Goal: Task Accomplishment & Management: Manage account settings

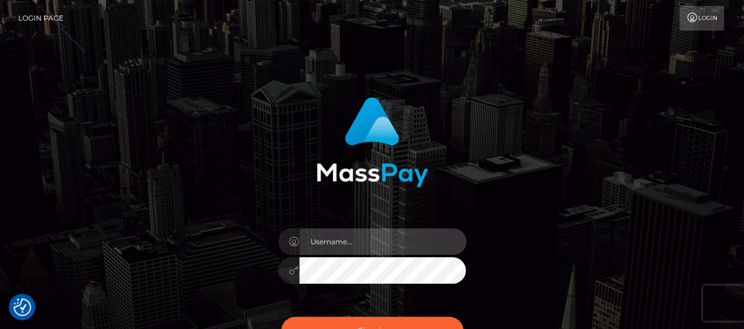
type input "Gabriel.Silversocial"
click at [342, 239] on input "Gabriel.Silversocial" at bounding box center [382, 241] width 167 height 26
click at [343, 239] on input "[PERSON_NAME].Silversocial" at bounding box center [382, 241] width 167 height 26
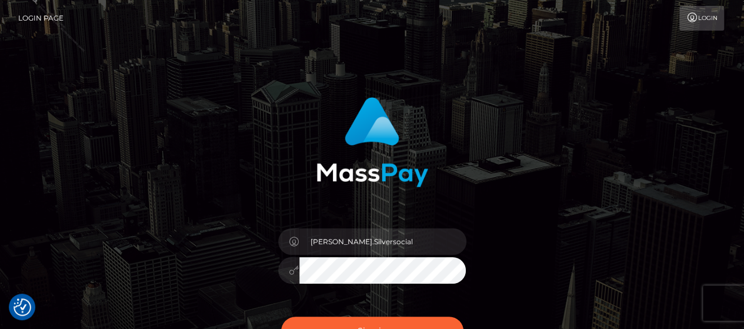
click at [293, 274] on icon at bounding box center [294, 269] width 10 height 9
click at [291, 273] on icon at bounding box center [294, 269] width 10 height 9
click at [293, 269] on icon at bounding box center [294, 269] width 10 height 9
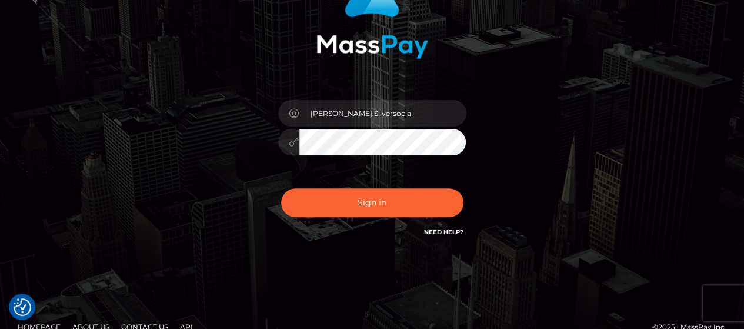
scroll to position [146, 0]
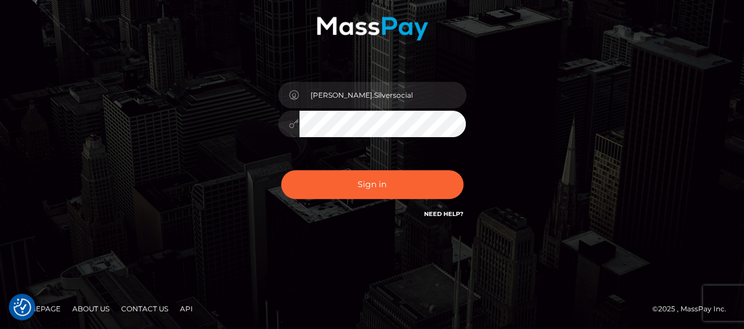
click at [292, 121] on icon at bounding box center [294, 123] width 10 height 9
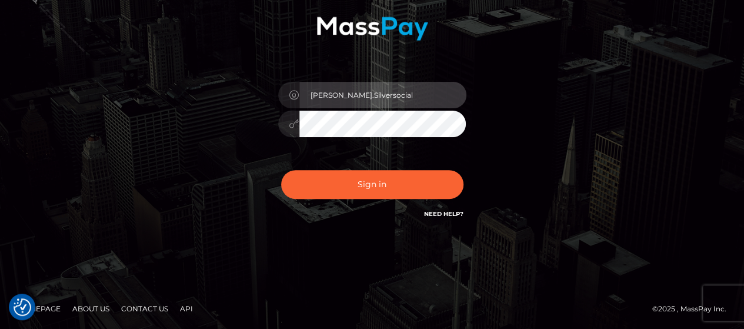
click at [373, 96] on input "[PERSON_NAME].Silversocial" at bounding box center [382, 95] width 167 height 26
click at [373, 105] on input "[PERSON_NAME].Silversocial" at bounding box center [382, 95] width 167 height 26
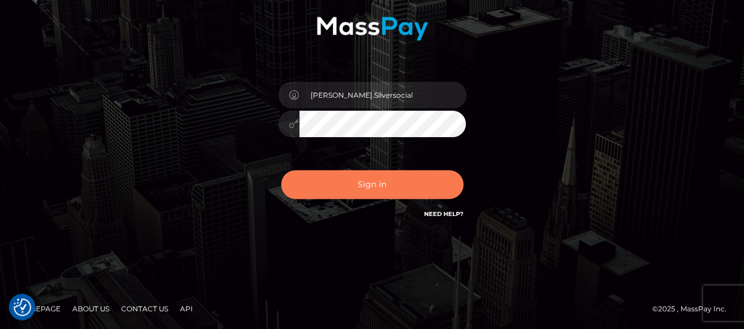
click at [337, 175] on button "Sign in" at bounding box center [372, 184] width 182 height 29
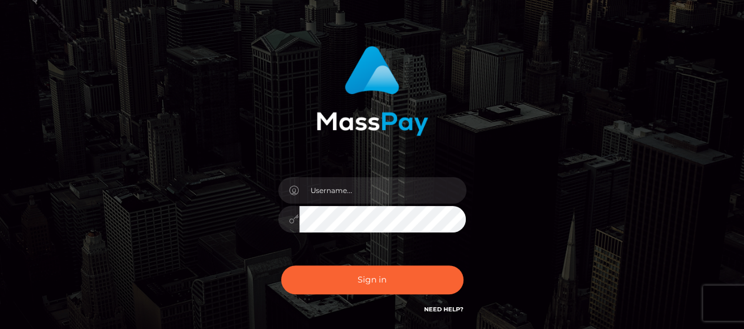
scroll to position [146, 0]
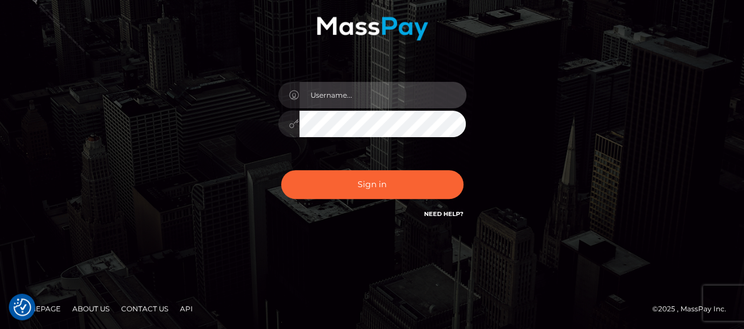
type input "Gabriel.Silversocial"
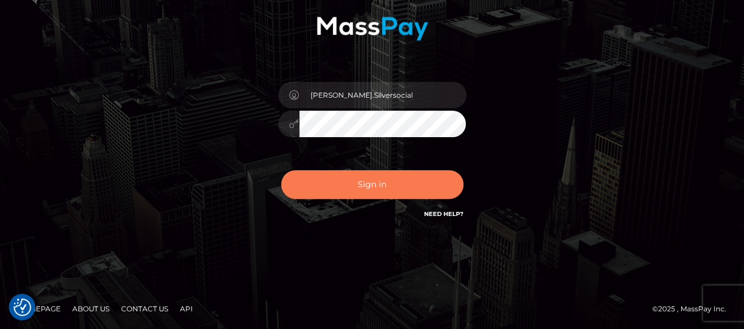
click at [313, 183] on button "Sign in" at bounding box center [372, 184] width 182 height 29
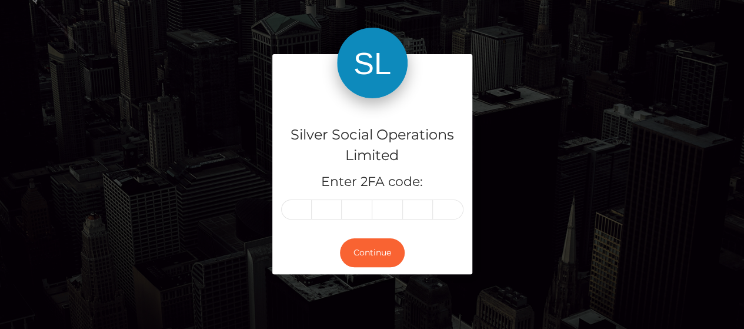
scroll to position [59, 0]
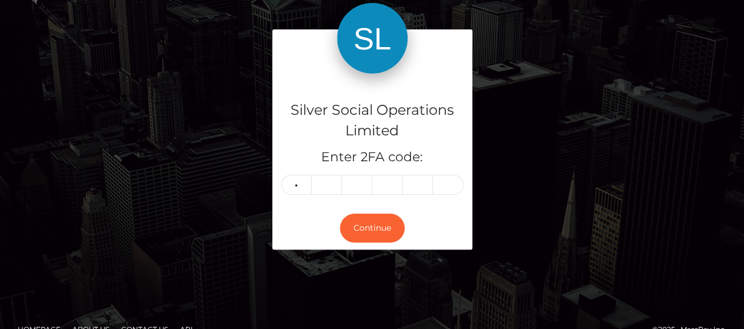
type input "5"
type input "2"
type input "9"
type input "1"
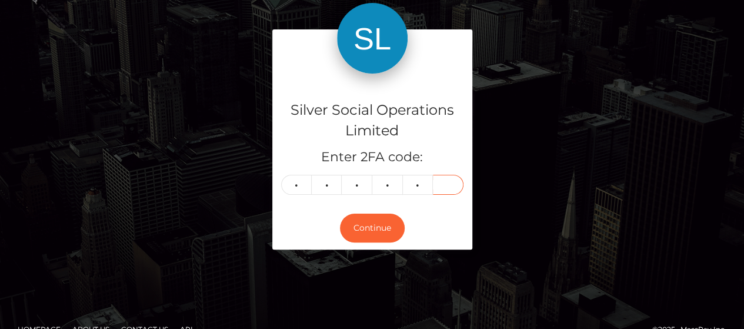
type input "3"
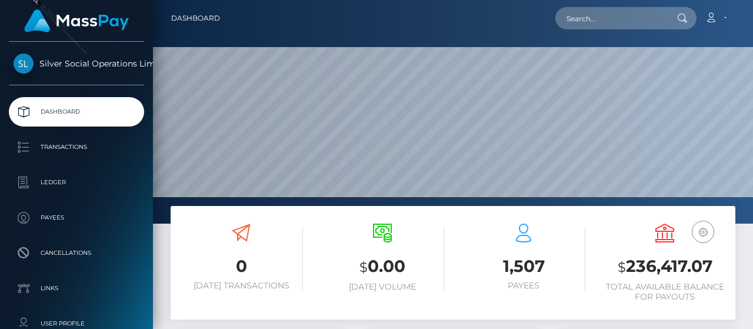
scroll to position [208, 176]
click at [726, 19] on link "Account" at bounding box center [715, 18] width 35 height 25
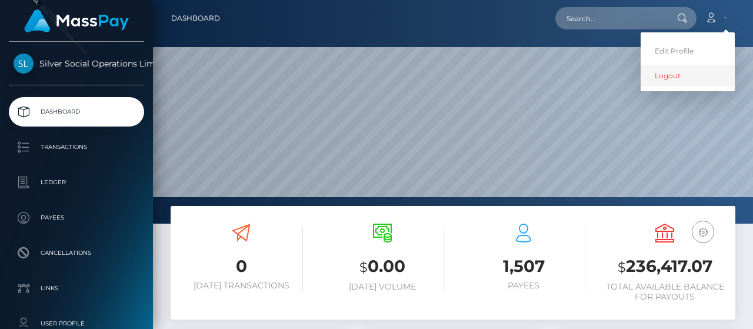
click at [666, 81] on link "Logout" at bounding box center [687, 76] width 94 height 22
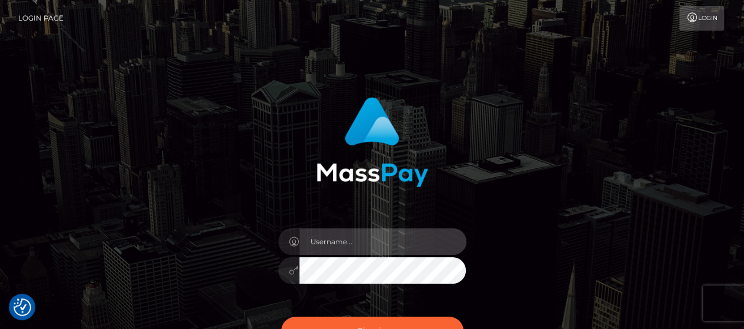
type input "[PERSON_NAME].Silversocial"
drag, startPoint x: 345, startPoint y: 238, endPoint x: 339, endPoint y: 237, distance: 5.9
click at [339, 237] on input "[PERSON_NAME].Silversocial" at bounding box center [382, 241] width 167 height 26
click at [326, 240] on input "[PERSON_NAME].Silversocial" at bounding box center [382, 241] width 167 height 26
click at [326, 240] on input "Gabriel.Silversocial" at bounding box center [382, 241] width 167 height 26
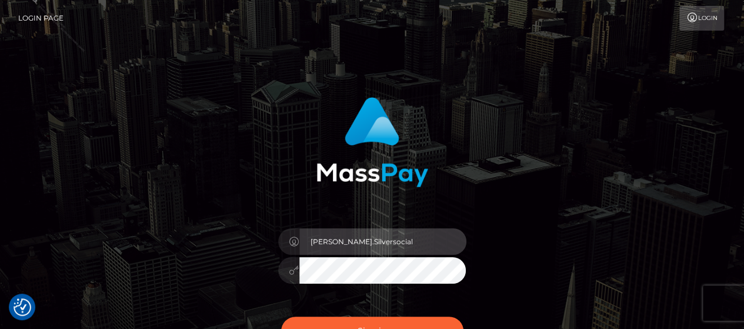
click at [326, 240] on input "Gabriel.Silversocial" at bounding box center [382, 241] width 167 height 26
click at [429, 237] on input "[PERSON_NAME].Silversocial" at bounding box center [382, 241] width 167 height 26
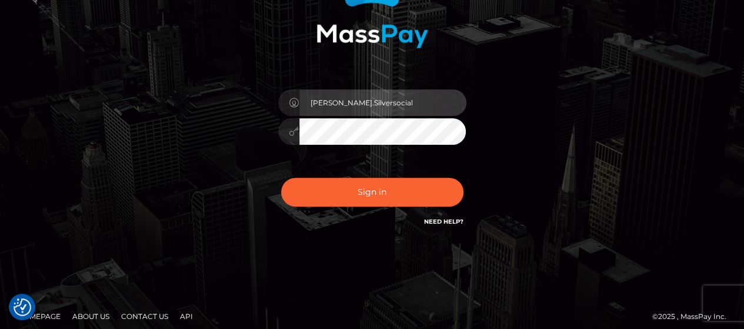
scroll to position [146, 0]
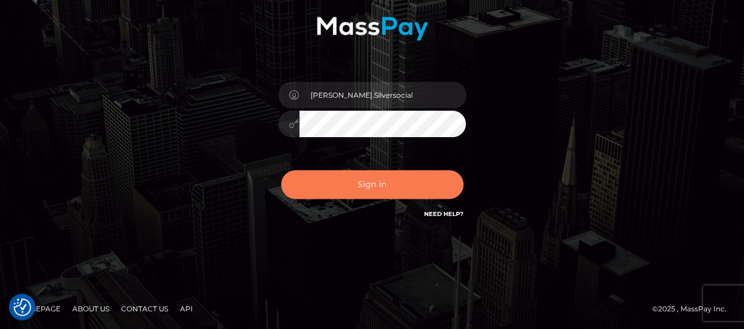
click at [357, 190] on button "Sign in" at bounding box center [372, 184] width 182 height 29
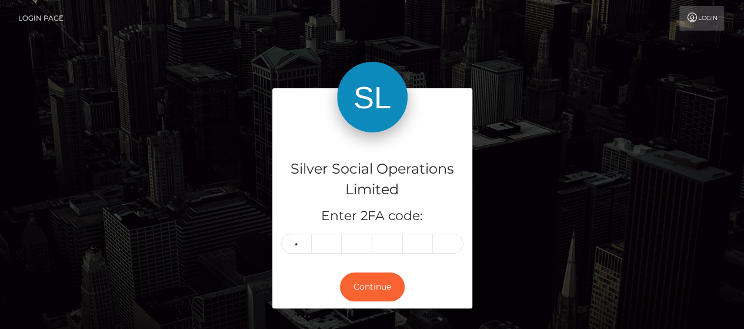
type input "9"
type input "2"
type input "5"
type input "7"
type input "6"
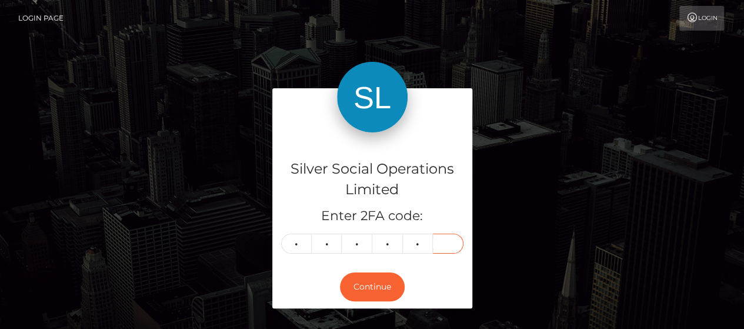
type input "6"
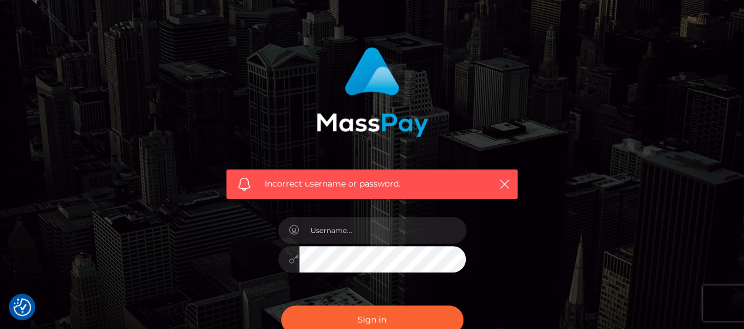
scroll to position [118, 0]
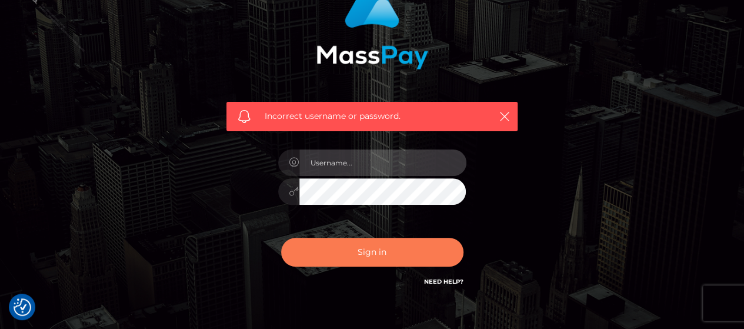
type input "[PERSON_NAME].Silversocial"
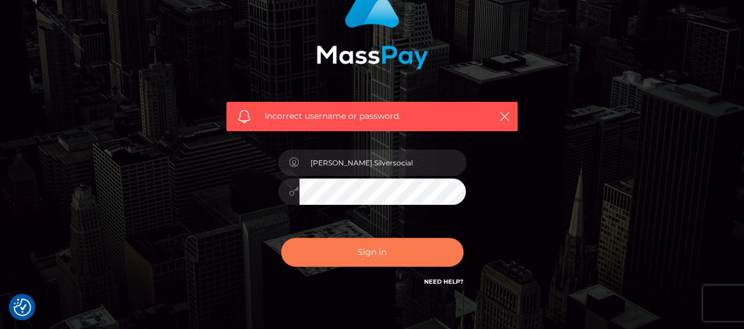
click at [369, 250] on button "Sign in" at bounding box center [372, 252] width 182 height 29
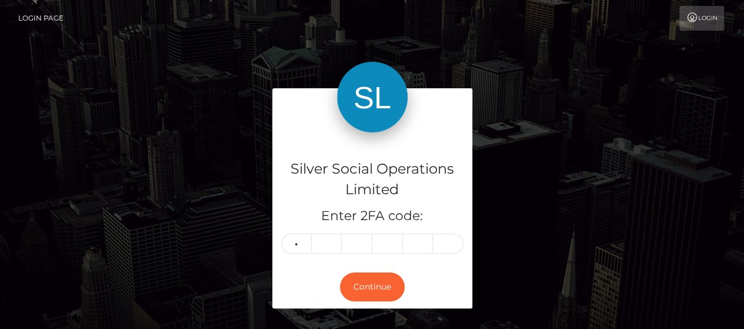
type input "9"
type input "3"
type input "6"
type input "5"
type input "7"
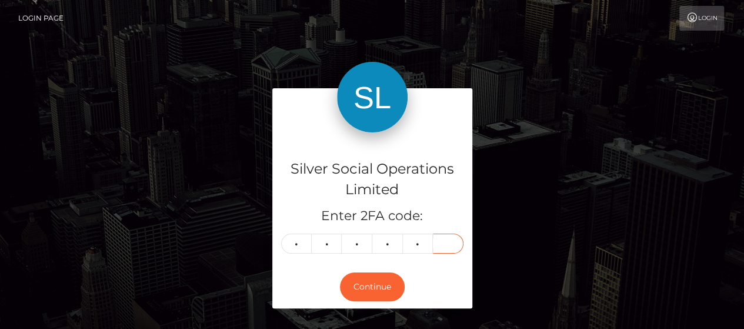
type input "6"
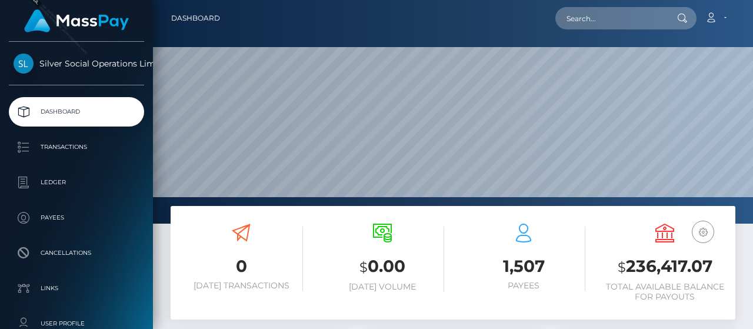
scroll to position [208, 176]
click at [715, 17] on icon at bounding box center [710, 17] width 12 height 9
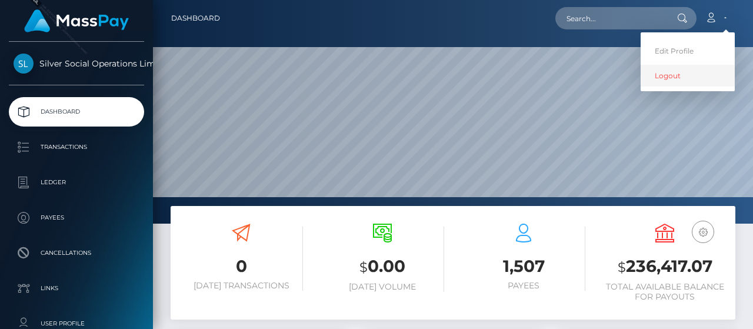
click at [683, 78] on link "Logout" at bounding box center [687, 76] width 94 height 22
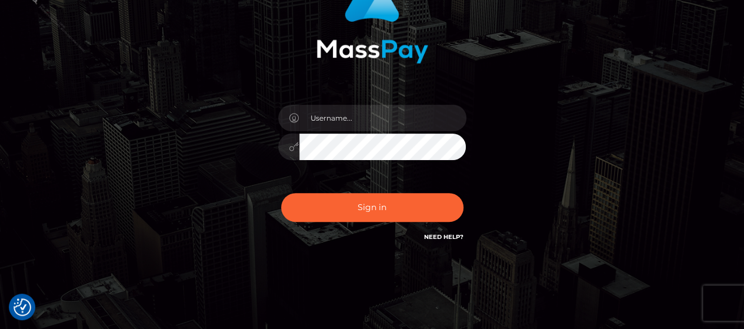
scroll to position [146, 0]
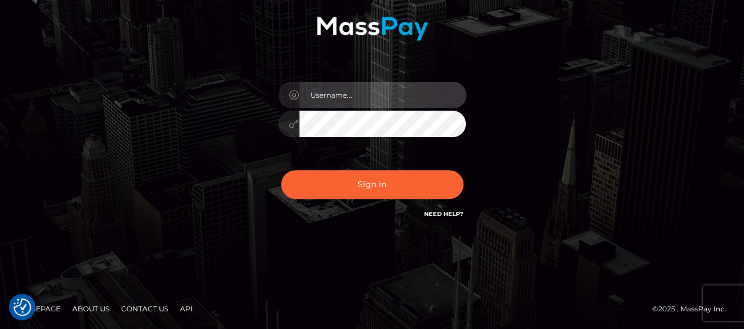
type input "[PERSON_NAME].Silversocial"
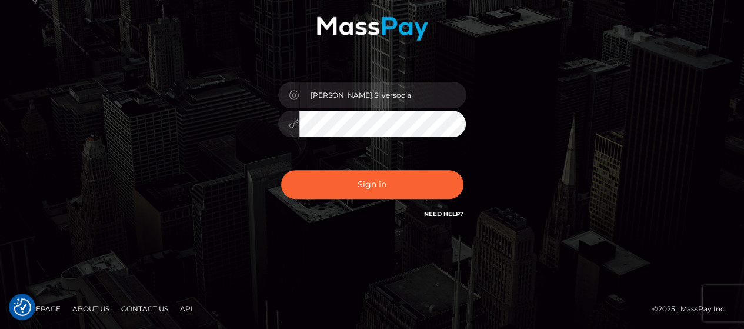
click at [285, 125] on div at bounding box center [288, 124] width 21 height 26
click at [292, 119] on icon at bounding box center [294, 123] width 10 height 9
click at [294, 119] on icon at bounding box center [294, 123] width 10 height 9
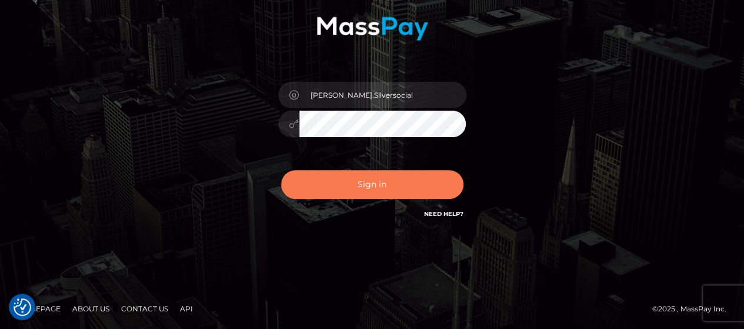
click at [360, 180] on button "Sign in" at bounding box center [372, 184] width 182 height 29
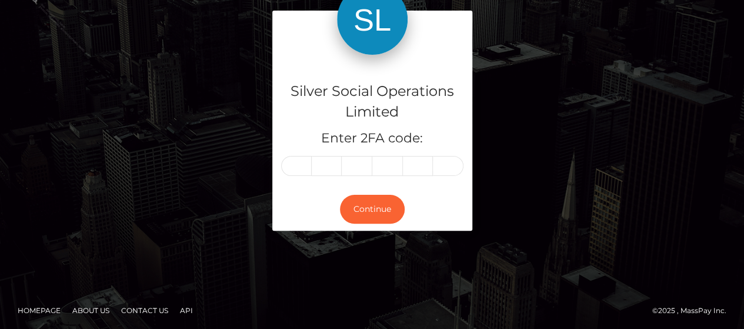
scroll to position [79, 0]
